Goal: Register for event/course

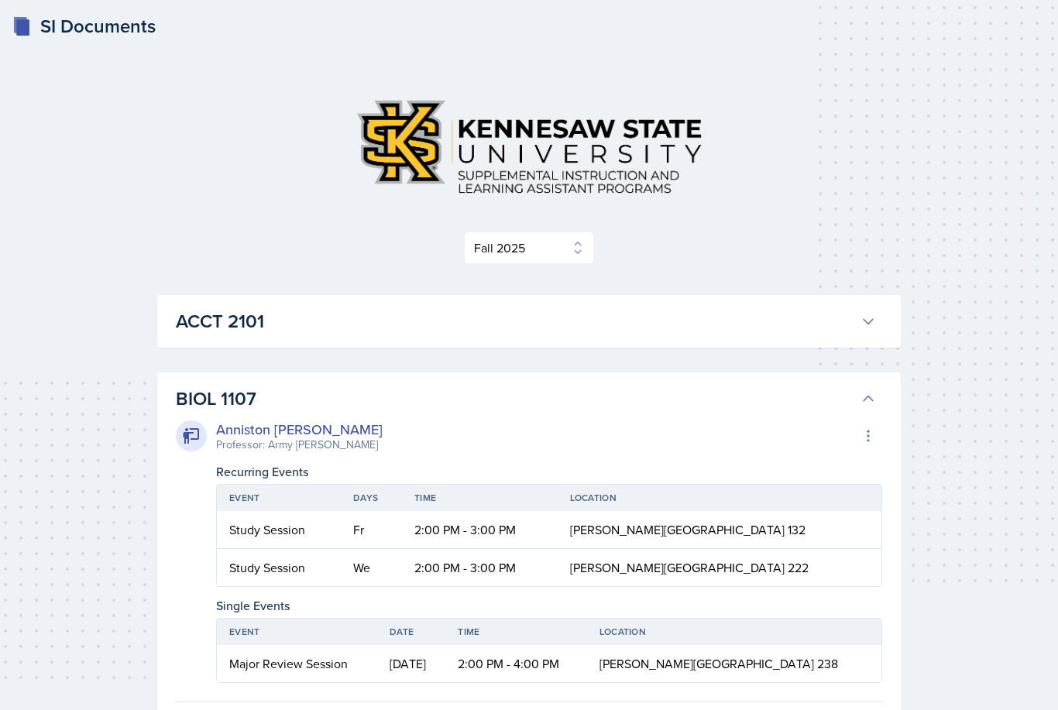
select select "2bed604d-1099-4043-b1bc-2365e8740244"
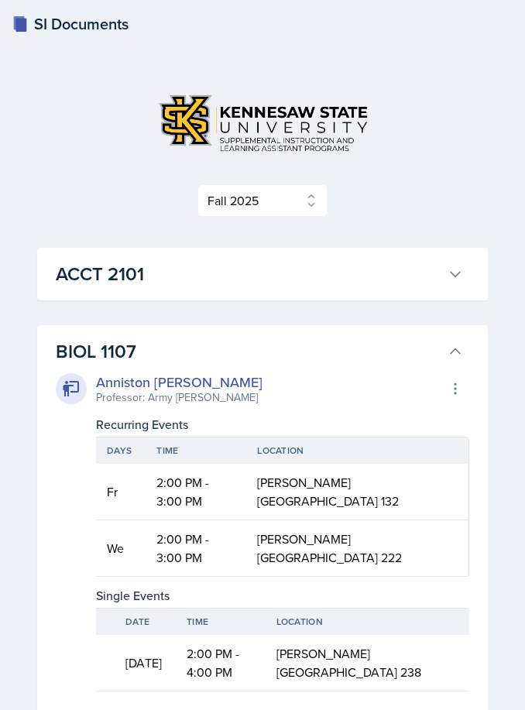
click at [101, 346] on h3 "BIOL 1107" at bounding box center [249, 352] width 386 height 28
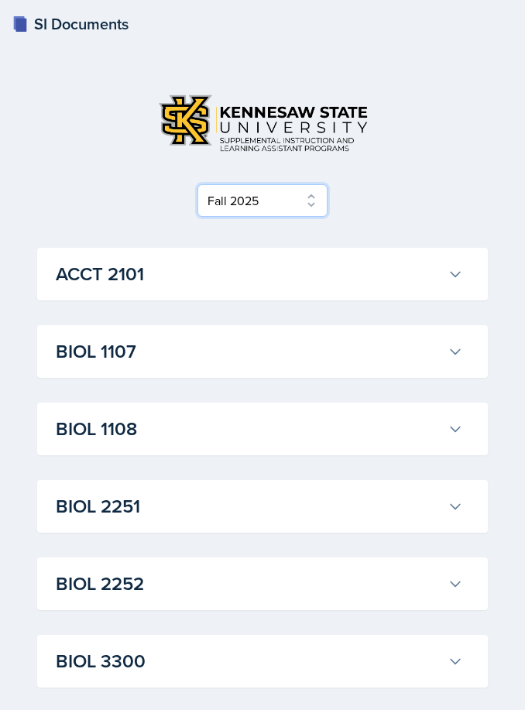
click at [253, 207] on select "Select Semester Fall 2025 Summer 2025 Spring 2025 Fall 2024 Summer 2024 Spring …" at bounding box center [263, 200] width 130 height 33
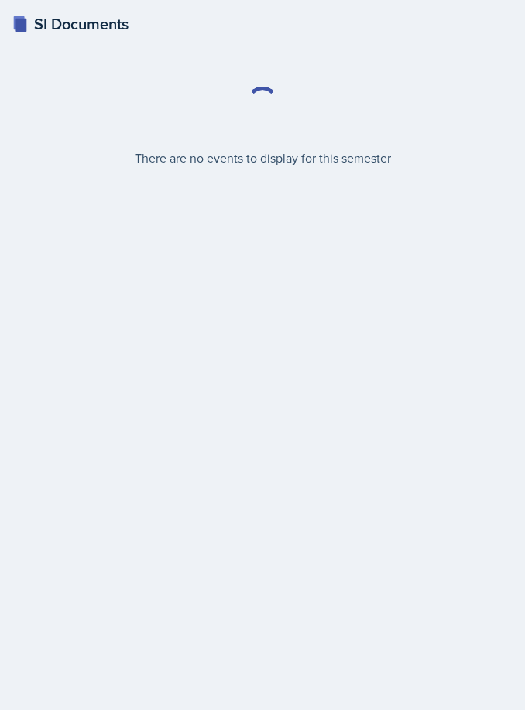
select select "2bed604d-1099-4043-b1bc-2365e8740244"
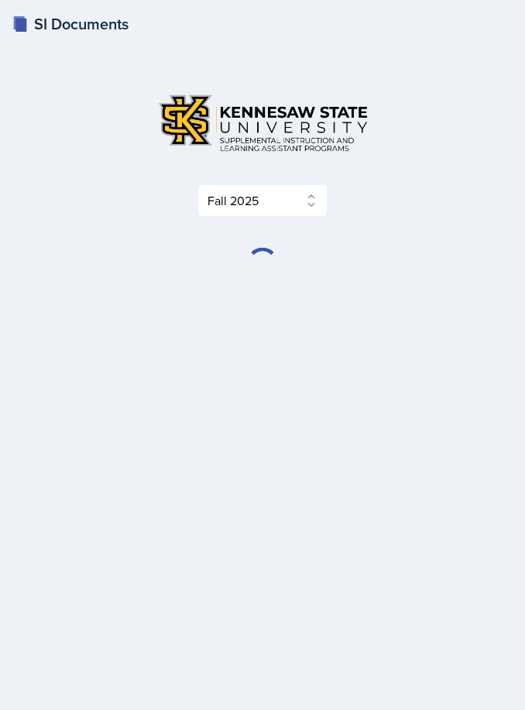
scroll to position [50, 0]
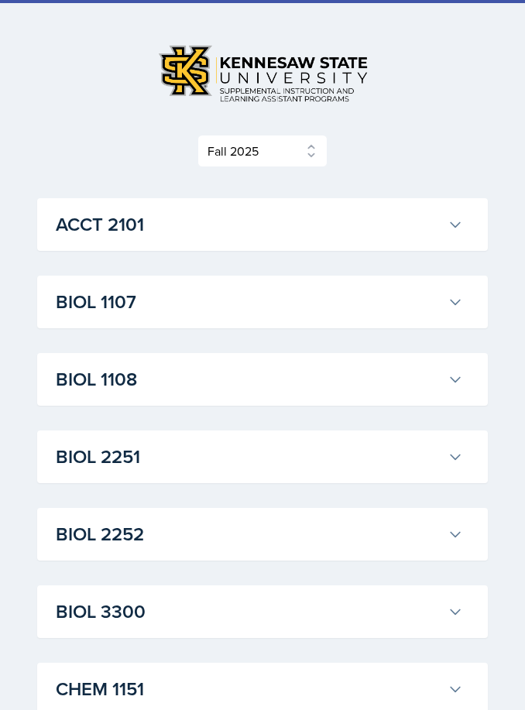
click at [78, 318] on button "BIOL 1107" at bounding box center [260, 302] width 414 height 34
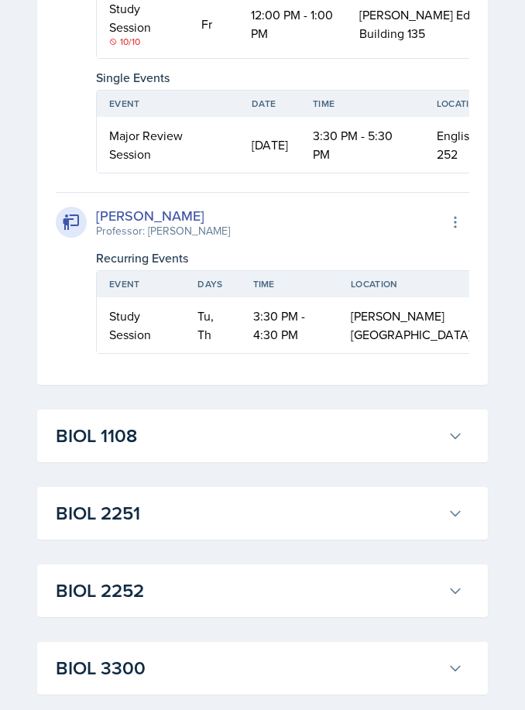
scroll to position [0, 0]
click at [81, 174] on div "[PERSON_NAME] Professor: Army [PERSON_NAME] Export to Google Calendar Recurring…" at bounding box center [263, 1] width 414 height 346
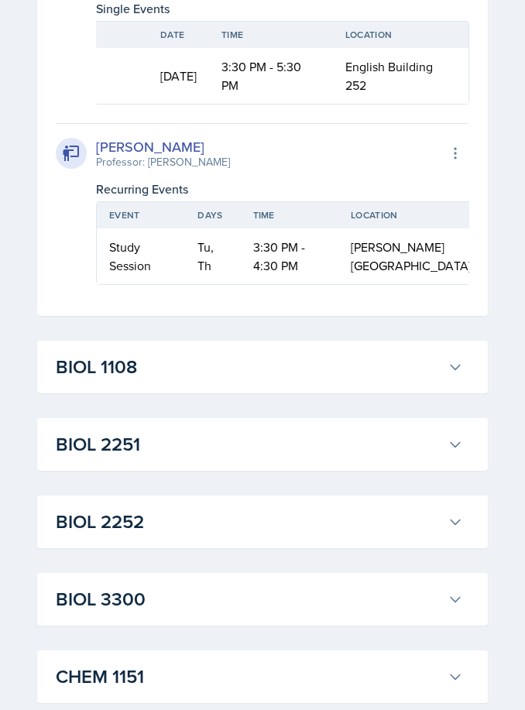
scroll to position [0, 91]
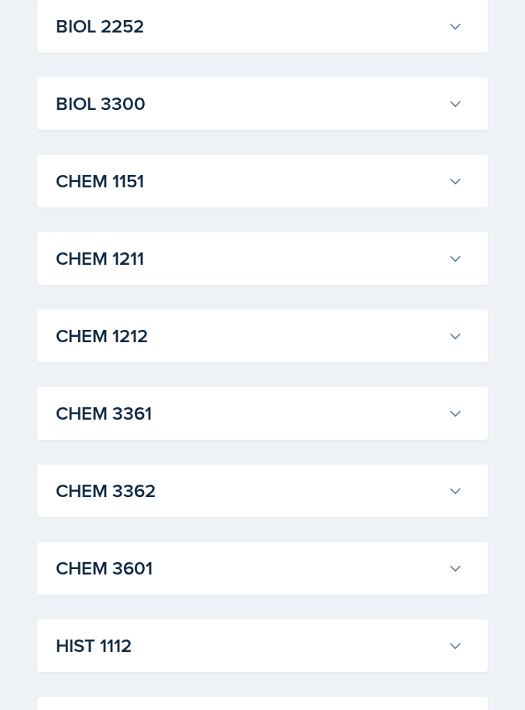
click at [397, 41] on h3 "BIOL 2252" at bounding box center [249, 27] width 386 height 28
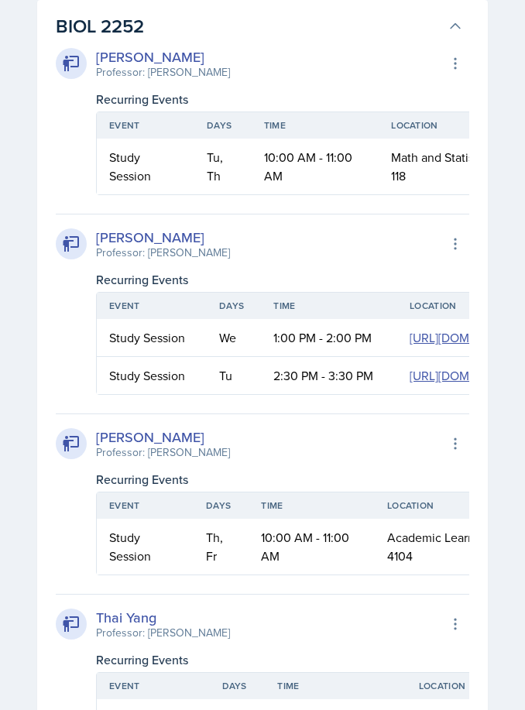
scroll to position [0, -3]
click at [408, 40] on h3 "BIOL 2252" at bounding box center [249, 26] width 386 height 28
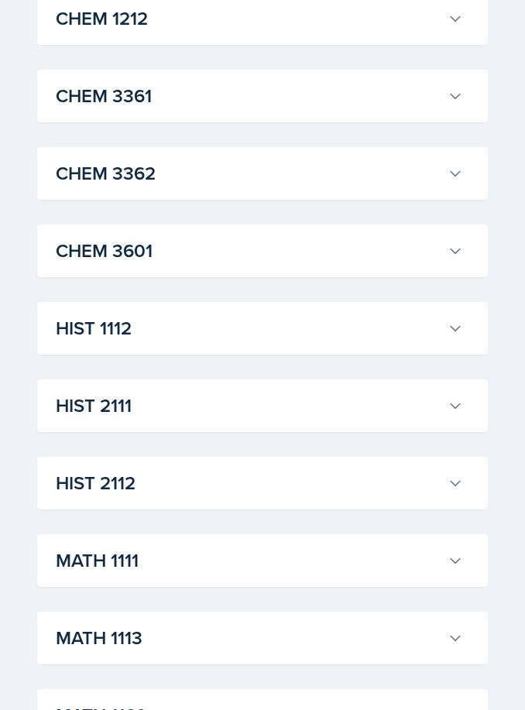
scroll to position [2503, 0]
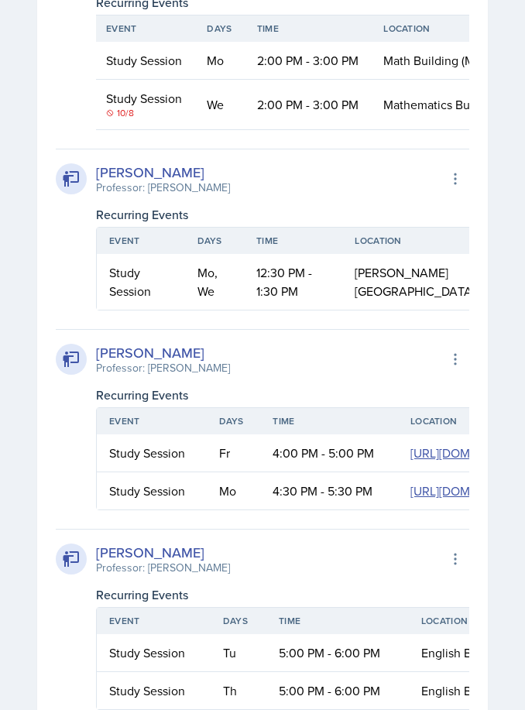
scroll to position [0, 0]
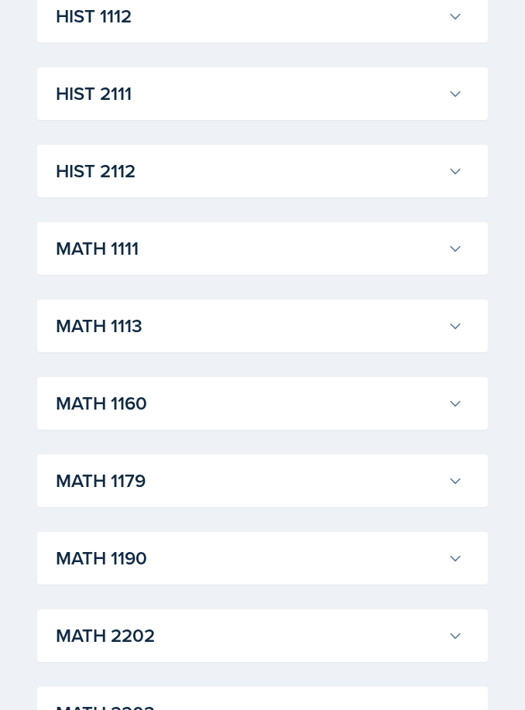
scroll to position [2838, 0]
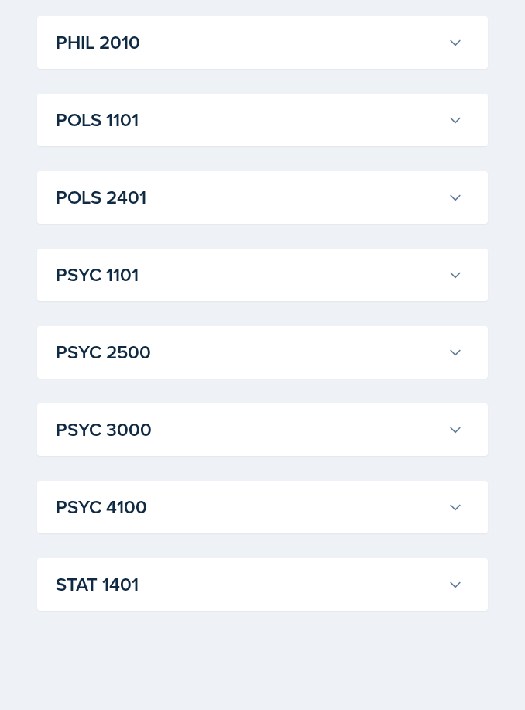
scroll to position [3921, 0]
click at [266, 602] on button "STAT 1401" at bounding box center [260, 585] width 414 height 34
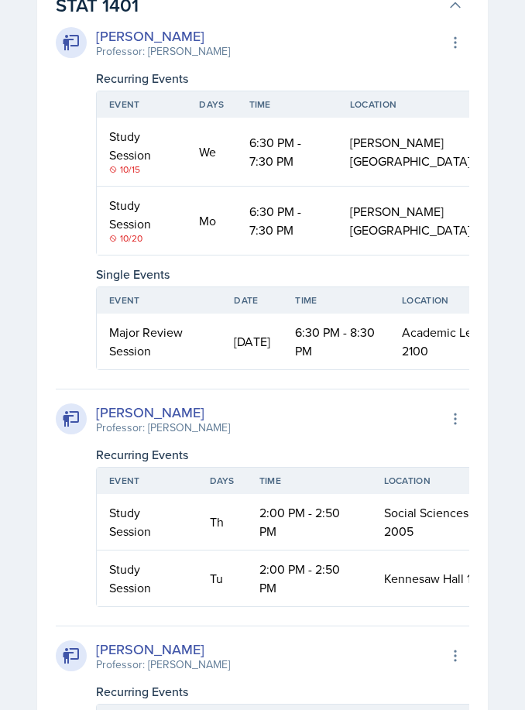
click at [360, 19] on h3 "STAT 1401" at bounding box center [249, 5] width 386 height 28
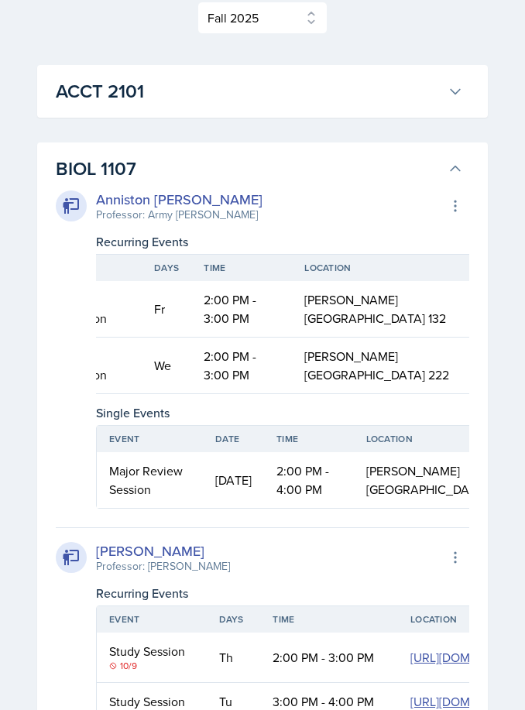
scroll to position [0, 0]
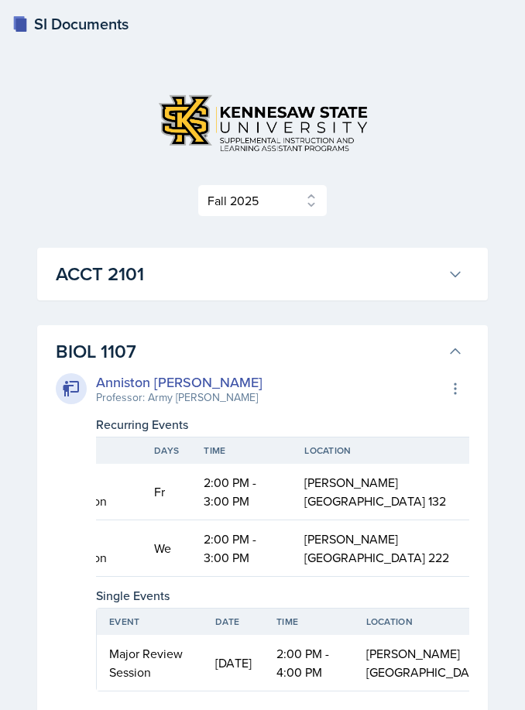
click at [335, 350] on h3 "BIOL 1107" at bounding box center [249, 352] width 386 height 28
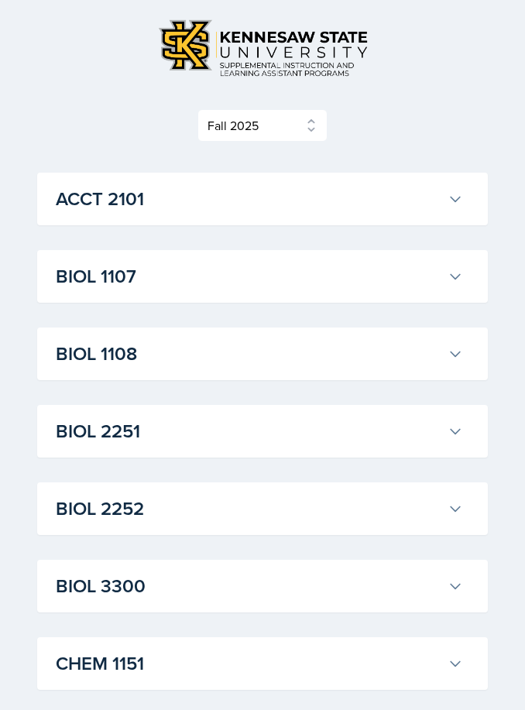
scroll to position [76, 0]
click at [104, 278] on h3 "BIOL 1107" at bounding box center [249, 276] width 386 height 28
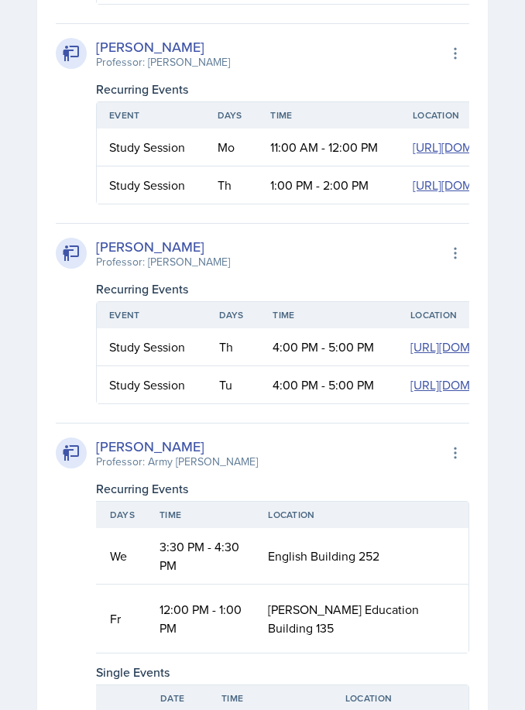
scroll to position [1017, 0]
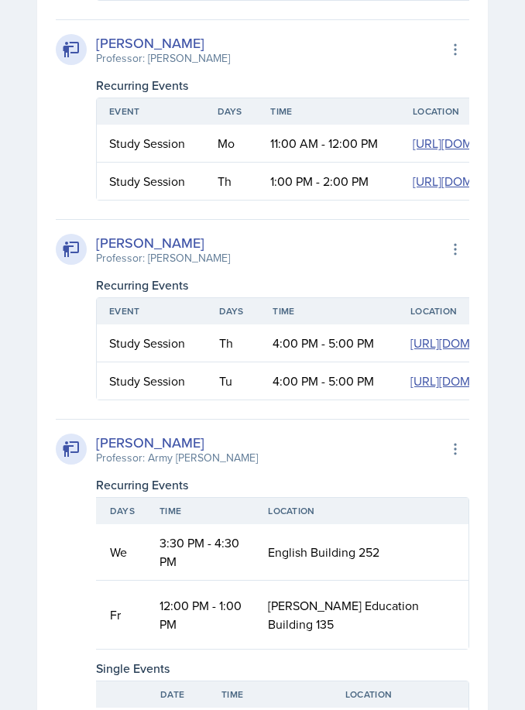
click at [148, 452] on div "Anniston [PERSON_NAME] Professor: Army [PERSON_NAME] Export to Google Calendar …" at bounding box center [263, 147] width 414 height 1598
click at [63, 201] on div "[PERSON_NAME] Professor: [PERSON_NAME] Export to Google Calendar Recurring Even…" at bounding box center [263, 110] width 414 height 181
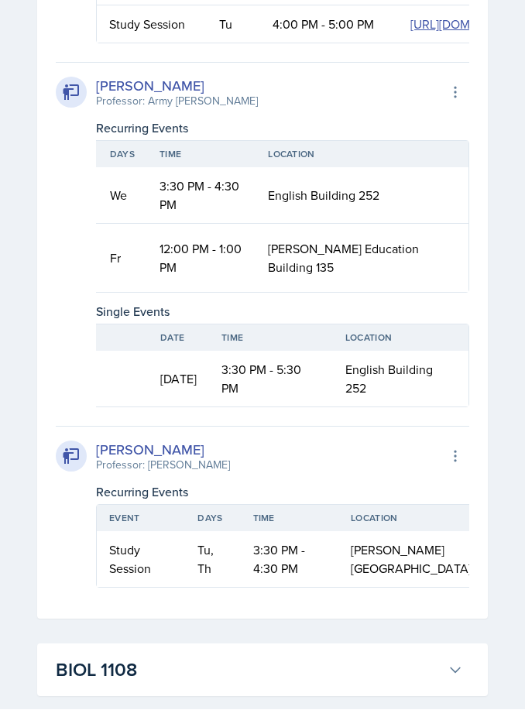
scroll to position [1375, 0]
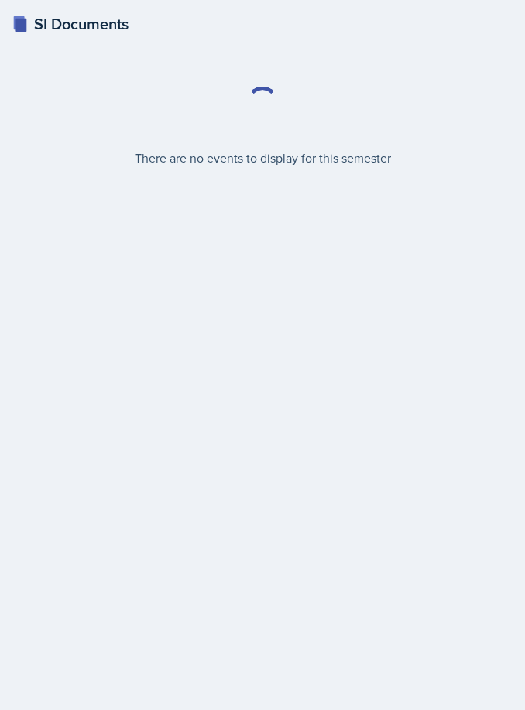
select select "2bed604d-1099-4043-b1bc-2365e8740244"
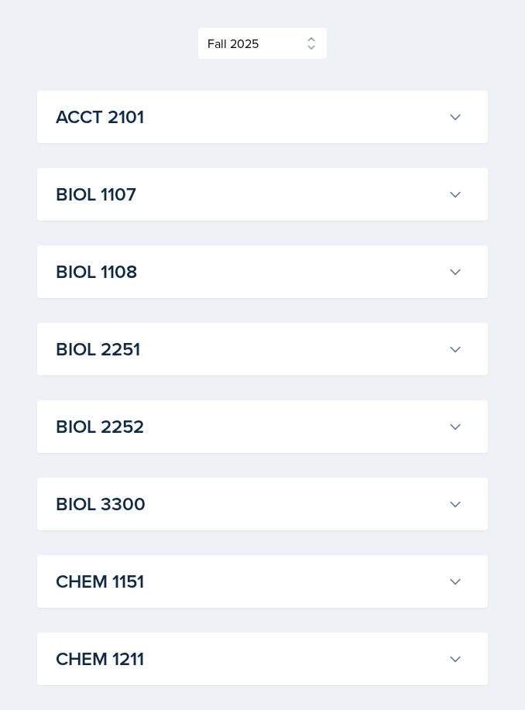
click at [81, 195] on h3 "BIOL 1107" at bounding box center [249, 195] width 386 height 28
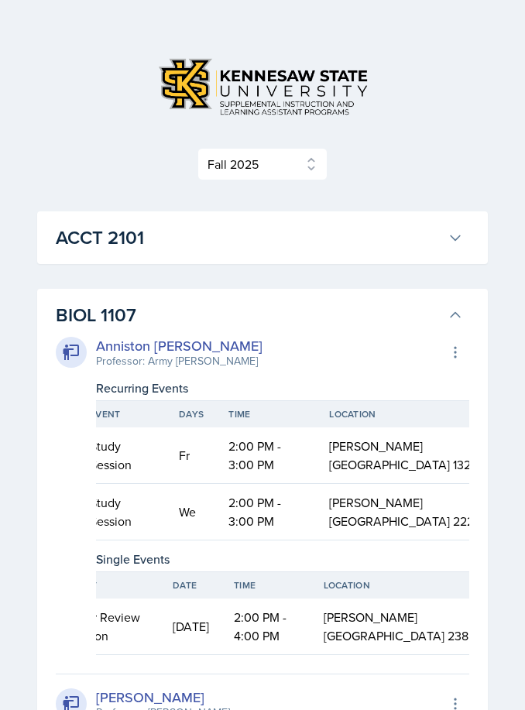
click at [451, 300] on button "BIOL 1107" at bounding box center [260, 316] width 414 height 34
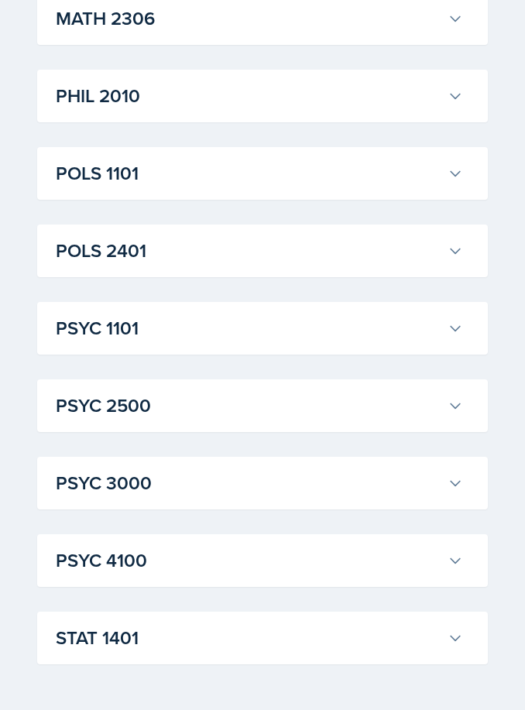
scroll to position [1961, 0]
click at [384, 263] on h3 "POLS 2401" at bounding box center [249, 250] width 386 height 28
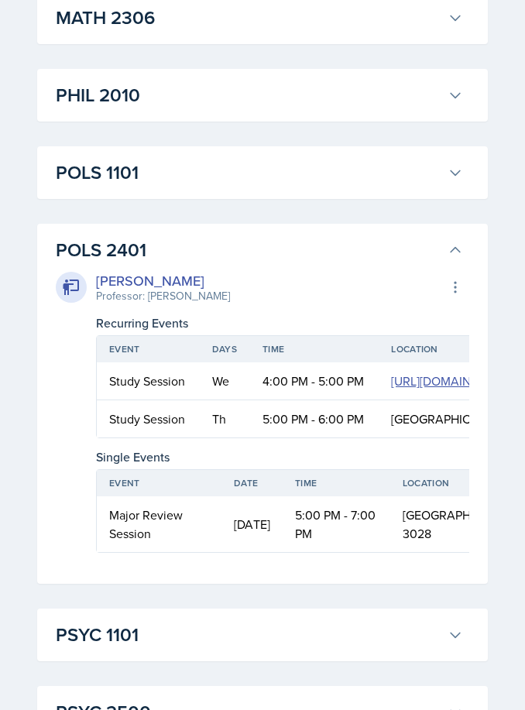
click at [406, 257] on h3 "POLS 2401" at bounding box center [249, 250] width 386 height 28
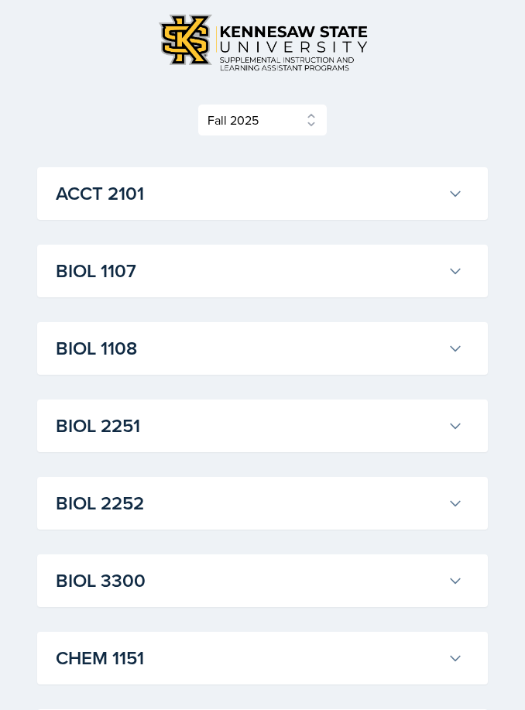
click at [445, 270] on button "BIOL 1107" at bounding box center [260, 272] width 414 height 34
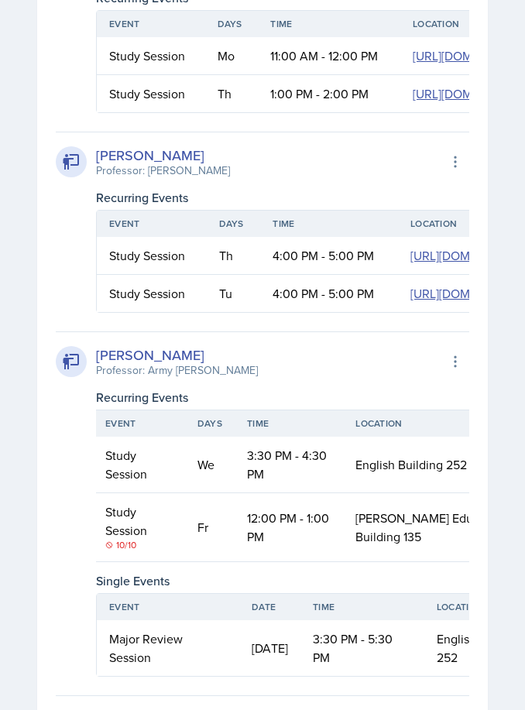
scroll to position [1105, 0]
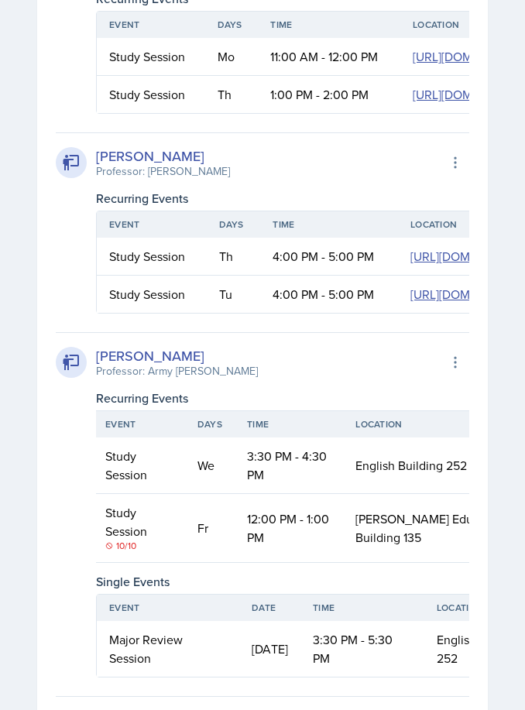
click at [67, 71] on div "[PERSON_NAME] Professor: [PERSON_NAME] Export to Google Calendar Recurring Even…" at bounding box center [263, 23] width 414 height 181
click at [70, 114] on div "[PERSON_NAME] Professor: [PERSON_NAME] Export to Google Calendar Recurring Even…" at bounding box center [263, 23] width 414 height 181
click at [119, 180] on div "Professor: [PERSON_NAME]" at bounding box center [163, 171] width 134 height 16
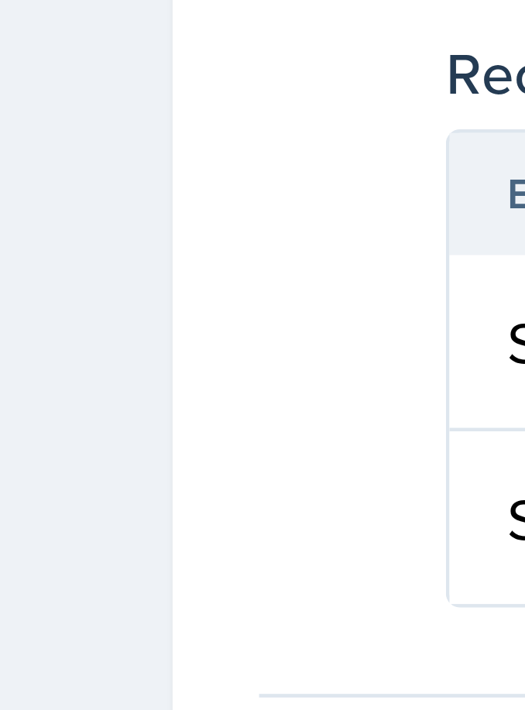
scroll to position [1023, 0]
